Goal: Information Seeking & Learning: Understand process/instructions

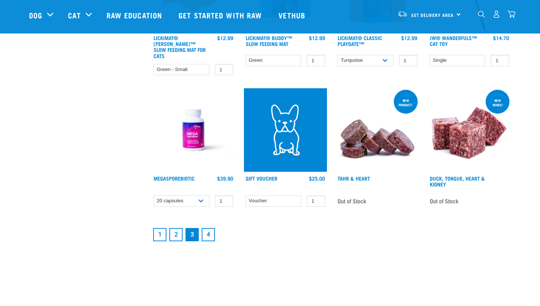
scroll to position [963, 0]
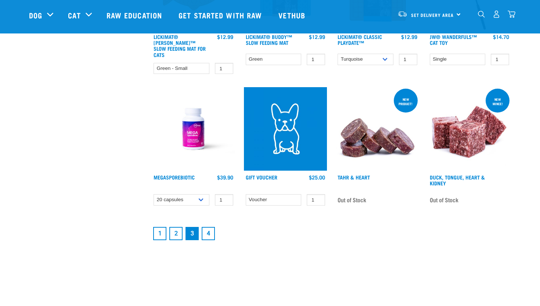
click at [173, 227] on link "2" at bounding box center [175, 233] width 13 height 13
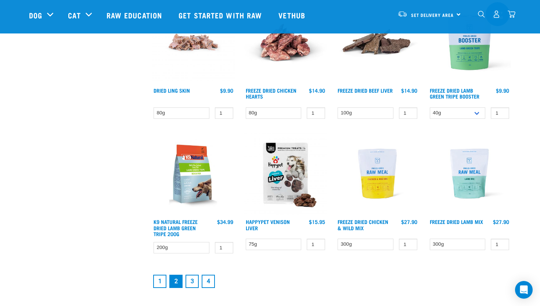
scroll to position [900, 0]
click at [158, 280] on link "1" at bounding box center [159, 280] width 13 height 13
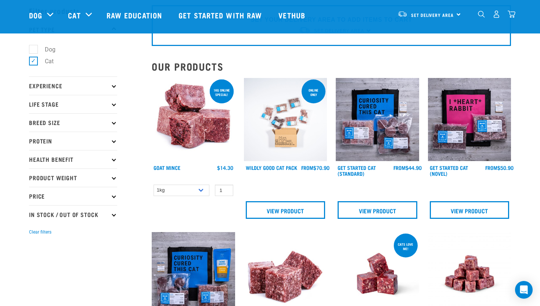
scroll to position [35, 0]
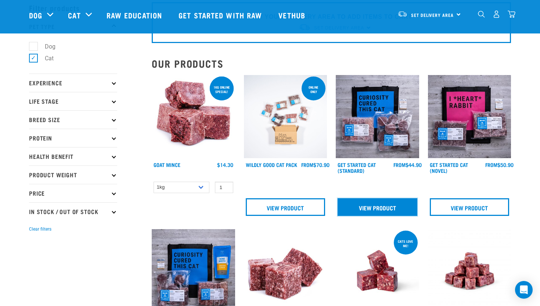
click at [370, 204] on link "View Product" at bounding box center [378, 207] width 80 height 18
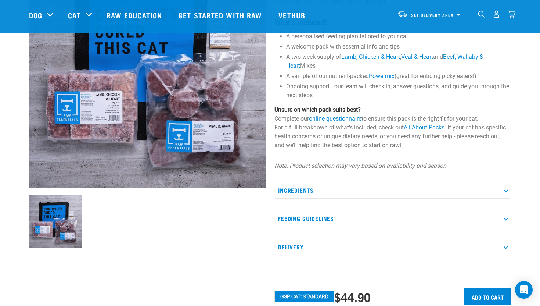
click at [308, 185] on p "Ingredients" at bounding box center [393, 190] width 237 height 17
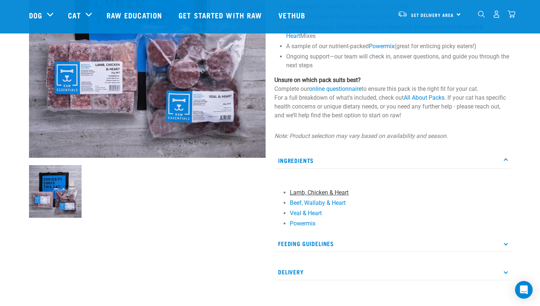
scroll to position [185, 0]
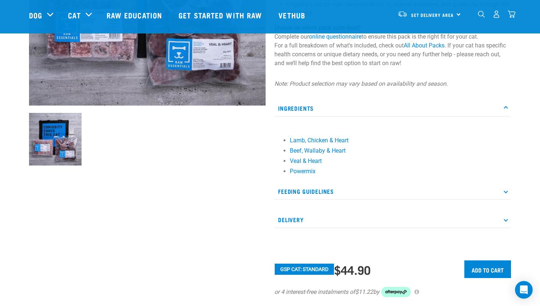
click at [304, 185] on p "Feeding Guidelines" at bounding box center [393, 191] width 237 height 17
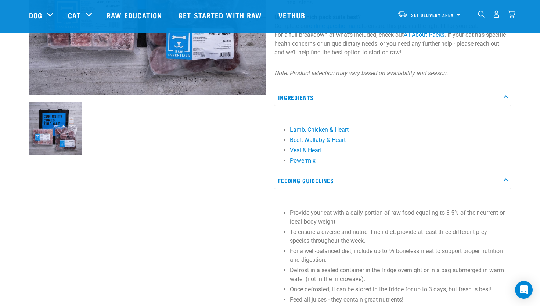
scroll to position [198, 0]
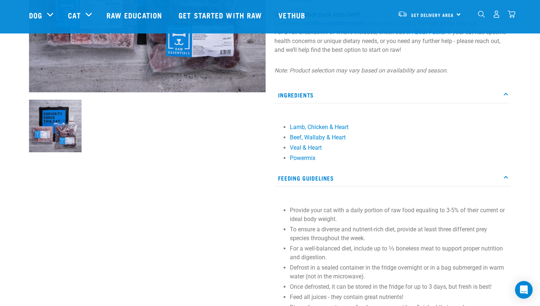
click at [308, 176] on p "Feeding Guidelines" at bounding box center [393, 178] width 237 height 17
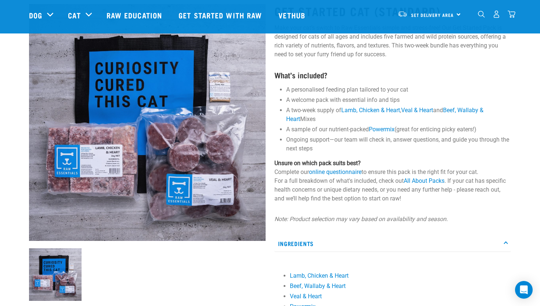
scroll to position [78, 0]
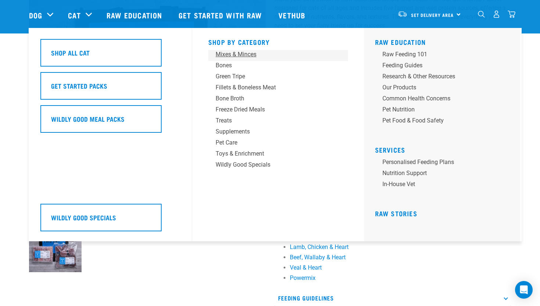
click at [254, 54] on div "Mixes & Minces" at bounding box center [273, 54] width 115 height 9
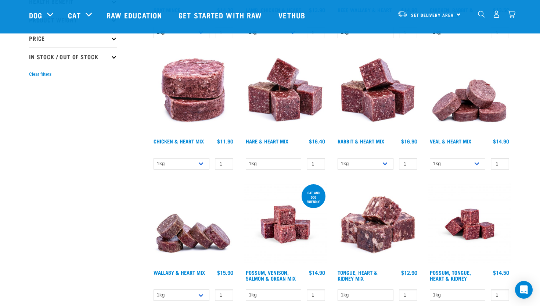
scroll to position [202, 0]
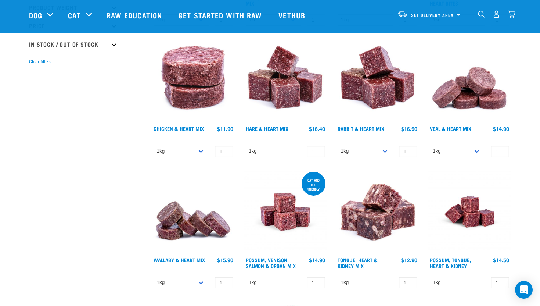
click at [295, 19] on link "Vethub" at bounding box center [292, 14] width 43 height 29
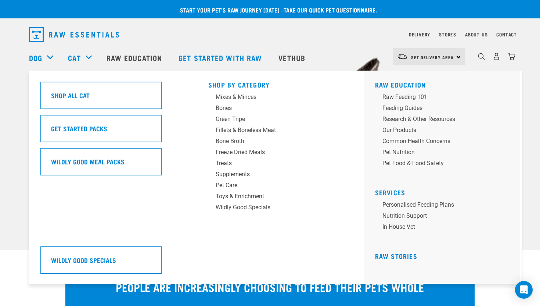
click at [219, 82] on h5 "Shop By Category" at bounding box center [278, 84] width 140 height 6
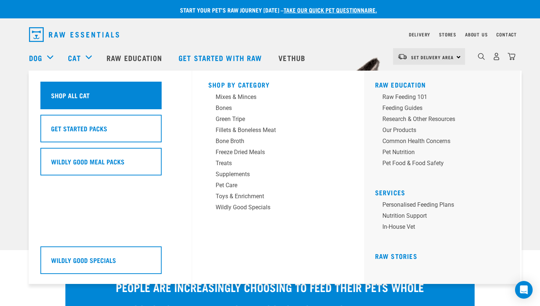
click at [132, 83] on div "Shop All Cat" at bounding box center [100, 96] width 121 height 28
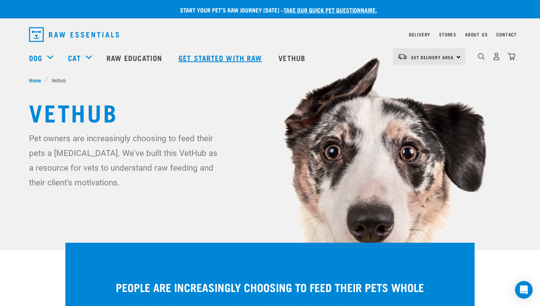
click at [219, 52] on link "Get started with Raw" at bounding box center [221, 57] width 100 height 29
click at [139, 54] on link "Raw Education" at bounding box center [135, 57] width 72 height 29
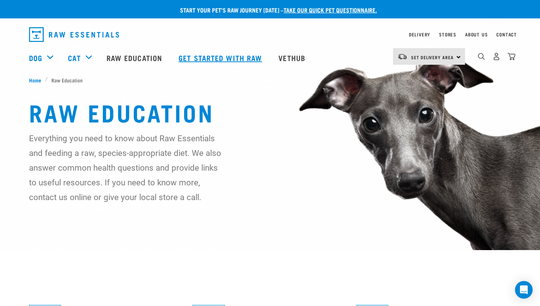
click at [193, 59] on link "Get started with Raw" at bounding box center [221, 57] width 100 height 29
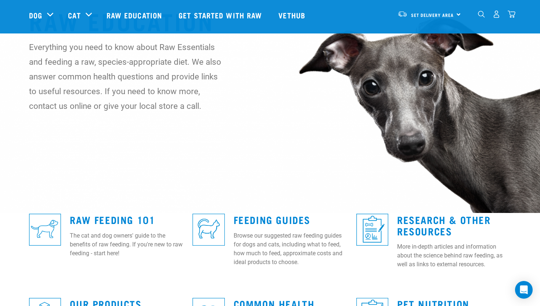
scroll to position [185, 0]
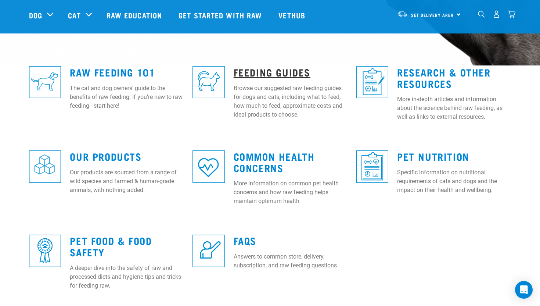
click at [289, 69] on link "Feeding Guides" at bounding box center [272, 72] width 77 height 6
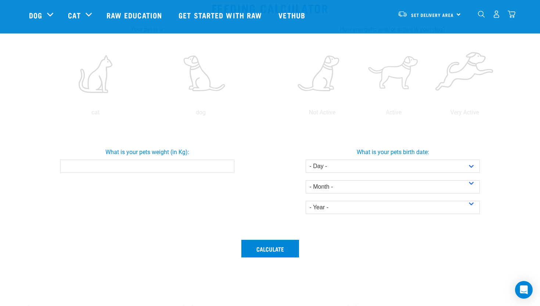
scroll to position [150, 0]
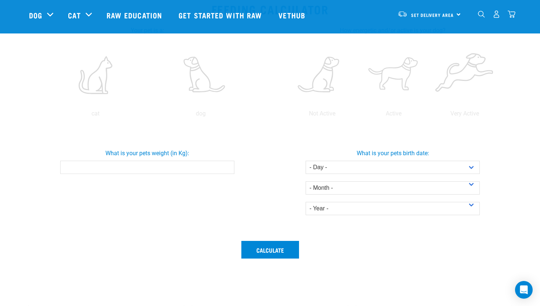
click at [191, 162] on input "What is your pets weight (in Kg):" at bounding box center [147, 167] width 174 height 13
type input "3"
click at [357, 166] on select "- Day - 1 2 3 4 5 6 7 8 9 10 11 12 13 14 15 16 17 18 19 20 21 22 23 24 25 26 27" at bounding box center [393, 167] width 174 height 13
select select "16"
click at [306, 161] on select "- Day - 1 2 3 4 5 6 7 8 9 10 11 12 13 14 15 16 17 18 19 20 21 22 23 24 25 26 27" at bounding box center [393, 167] width 174 height 13
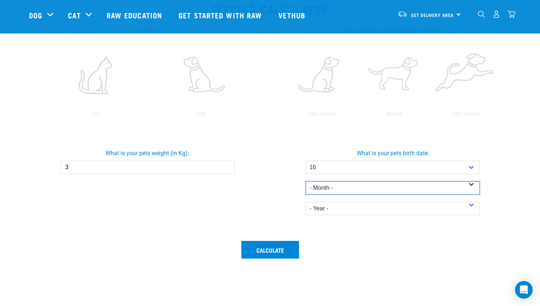
click at [345, 189] on select "- Month - January February March April May June July August September October N…" at bounding box center [393, 187] width 174 height 13
select select "November"
click at [306, 181] on select "- Month - January February March April May June July August September October N…" at bounding box center [393, 187] width 174 height 13
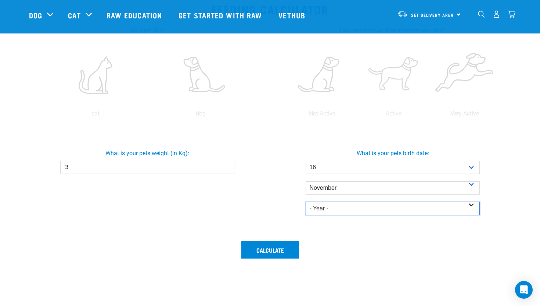
click at [345, 209] on select "- Year - 2025 2024 2023 2022 2021 2020 2019 2018 2017 2016 2015 2014" at bounding box center [393, 208] width 174 height 13
select select "2014"
click at [306, 202] on select "- Year - 2025 2024 2023 2022 2021 2020 2019 2018 2017 2016 2015 2014" at bounding box center [393, 208] width 174 height 13
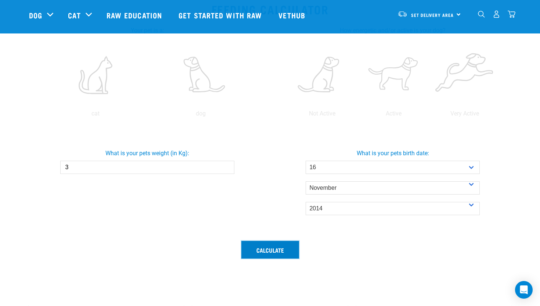
click at [281, 255] on button "Calculate" at bounding box center [270, 250] width 58 height 18
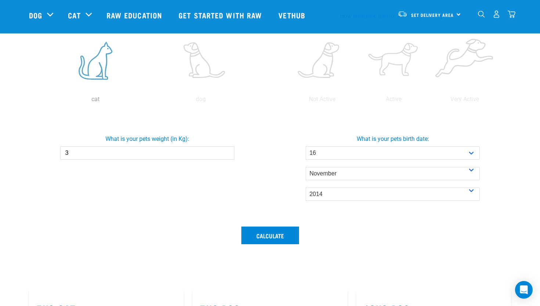
click at [109, 80] on label at bounding box center [95, 60] width 103 height 62
click at [43, 101] on input "radio" at bounding box center [43, 101] width 0 height 0
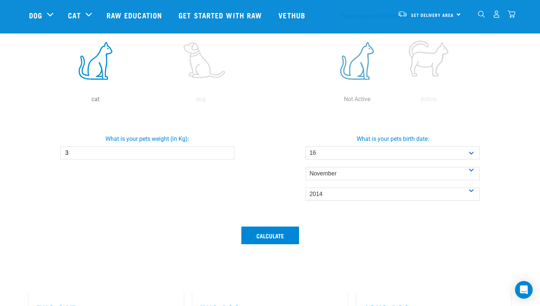
click at [349, 71] on label at bounding box center [357, 60] width 68 height 62
click at [322, 101] on input "radio" at bounding box center [322, 101] width 0 height 0
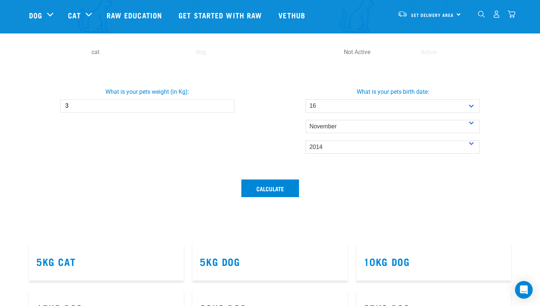
scroll to position [246, 0]
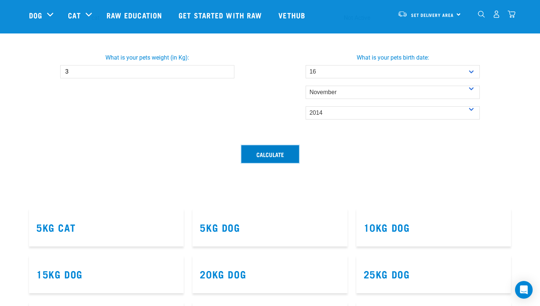
click at [255, 155] on button "Calculate" at bounding box center [270, 154] width 58 height 18
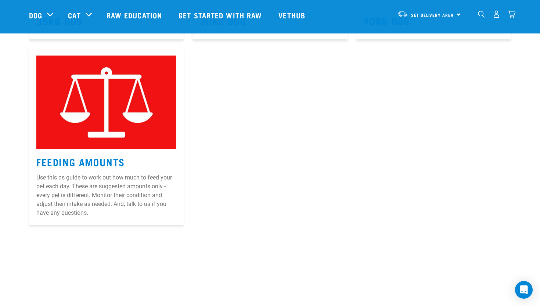
scroll to position [606, 0]
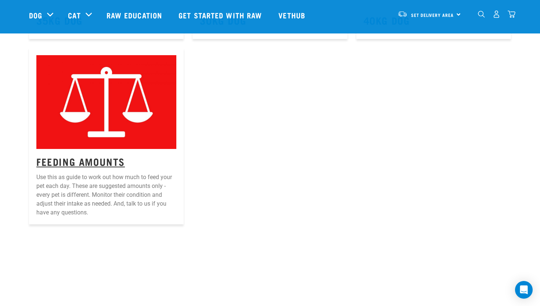
click at [115, 161] on link "Feeding Amounts" at bounding box center [80, 161] width 89 height 6
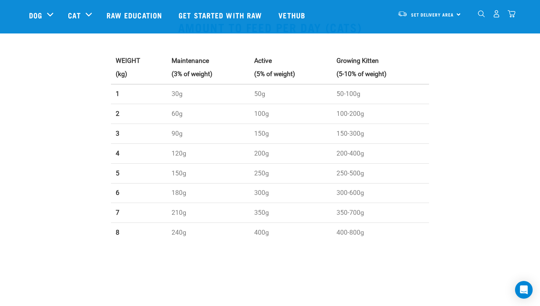
scroll to position [656, 0]
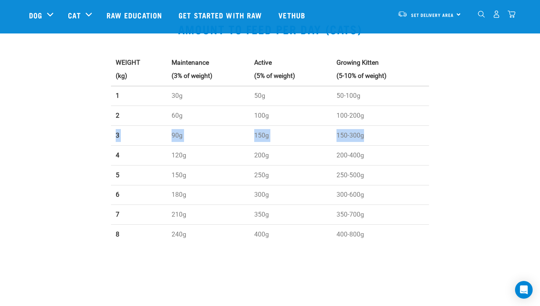
drag, startPoint x: 113, startPoint y: 130, endPoint x: 387, endPoint y: 137, distance: 273.9
click at [387, 137] on tr "3 90g 150g 150-300g" at bounding box center [270, 136] width 319 height 20
click at [149, 160] on td "4" at bounding box center [139, 155] width 56 height 20
drag, startPoint x: 112, startPoint y: 135, endPoint x: 374, endPoint y: 137, distance: 262.4
click at [374, 137] on tr "3 90g 150g 150-300g" at bounding box center [270, 136] width 319 height 20
